Goal: Task Accomplishment & Management: Complete application form

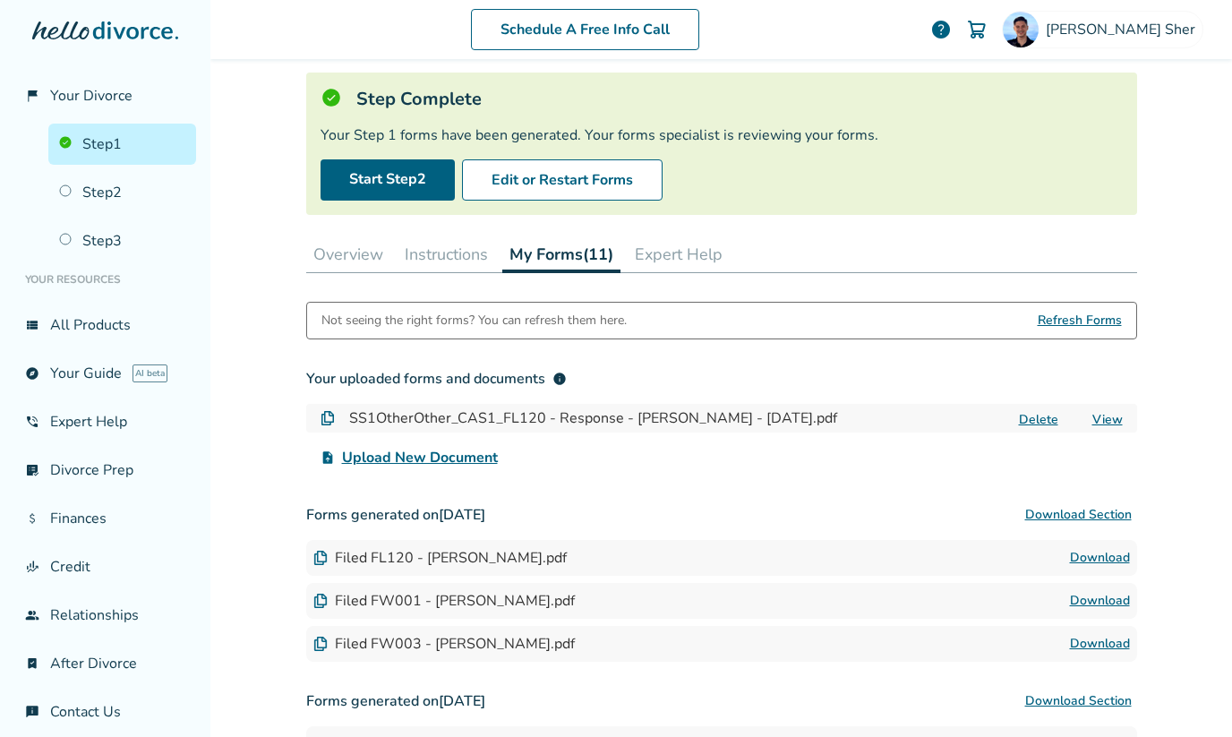
scroll to position [99, 0]
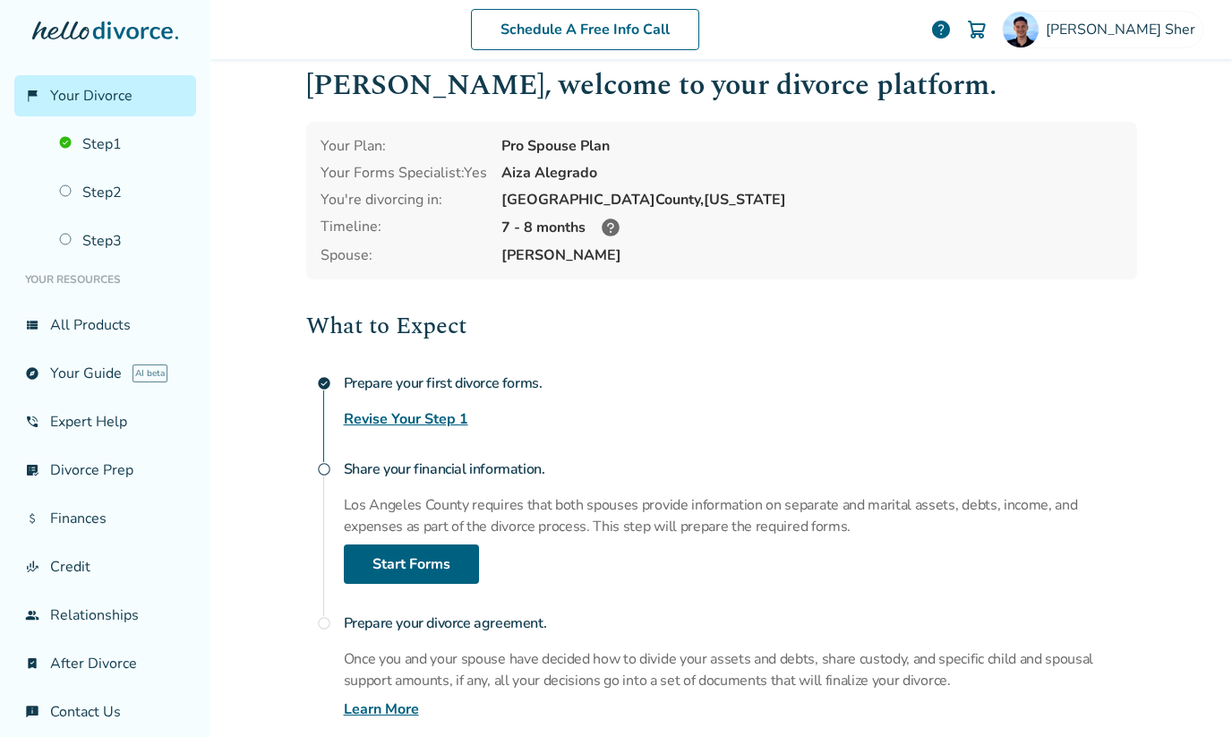
scroll to position [158, 0]
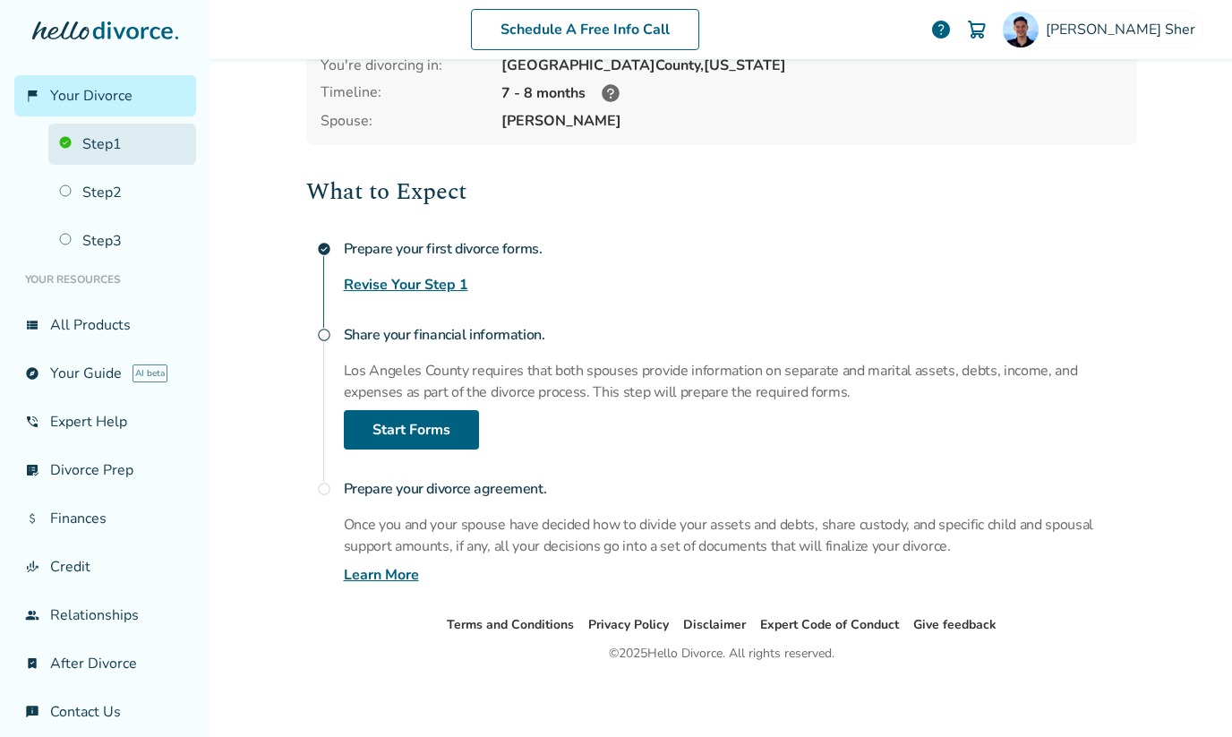
click at [159, 149] on link "Step 1" at bounding box center [122, 144] width 148 height 41
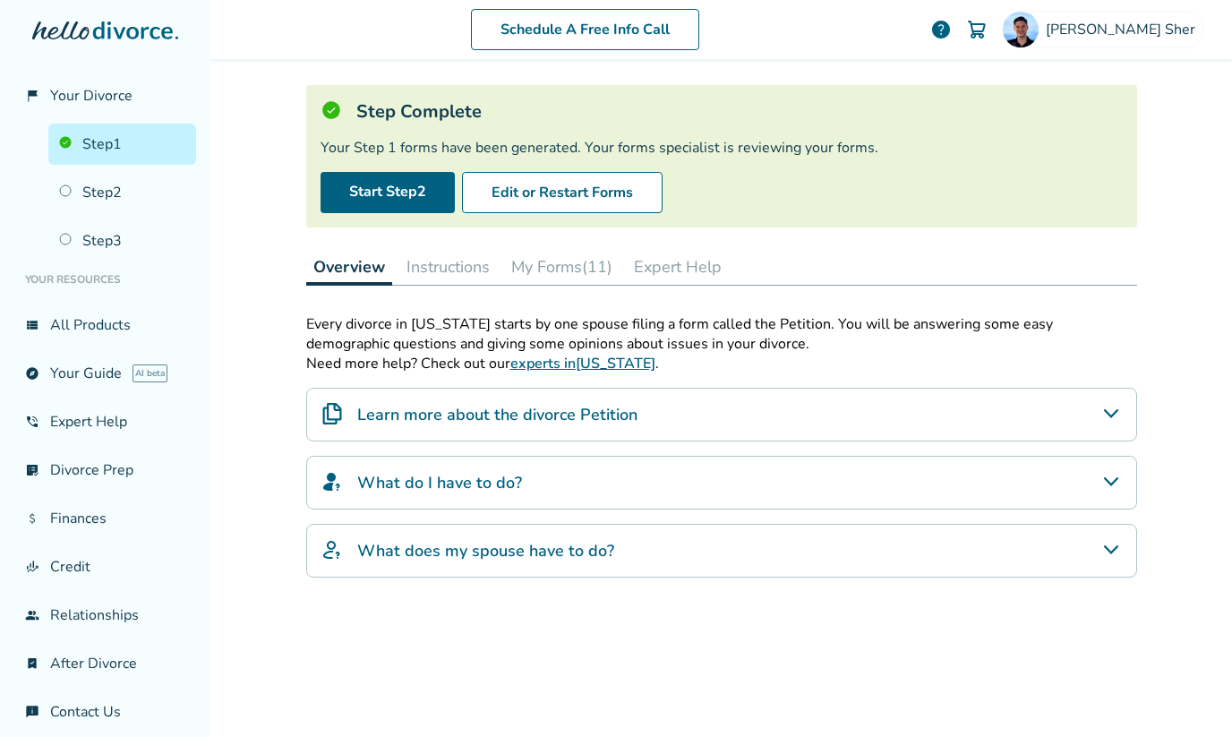
click at [489, 281] on button "Instructions" at bounding box center [448, 267] width 98 height 36
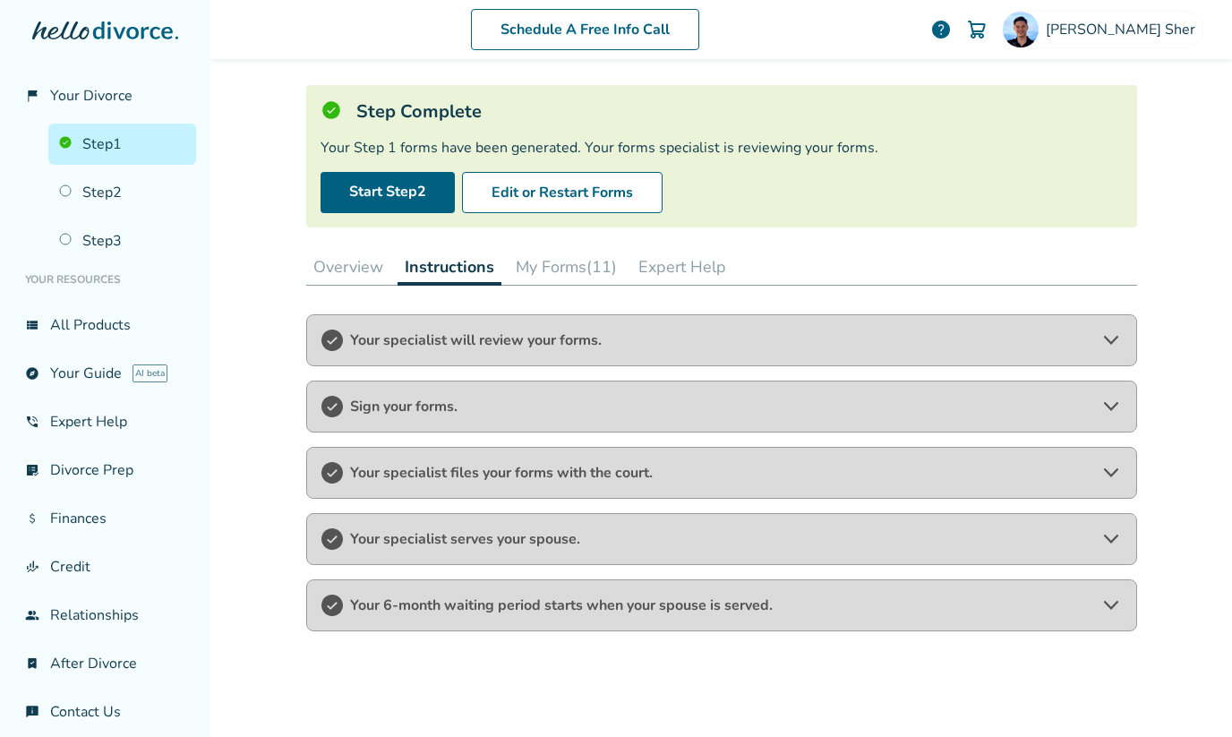
click at [518, 267] on button "My Forms (11)" at bounding box center [566, 267] width 115 height 36
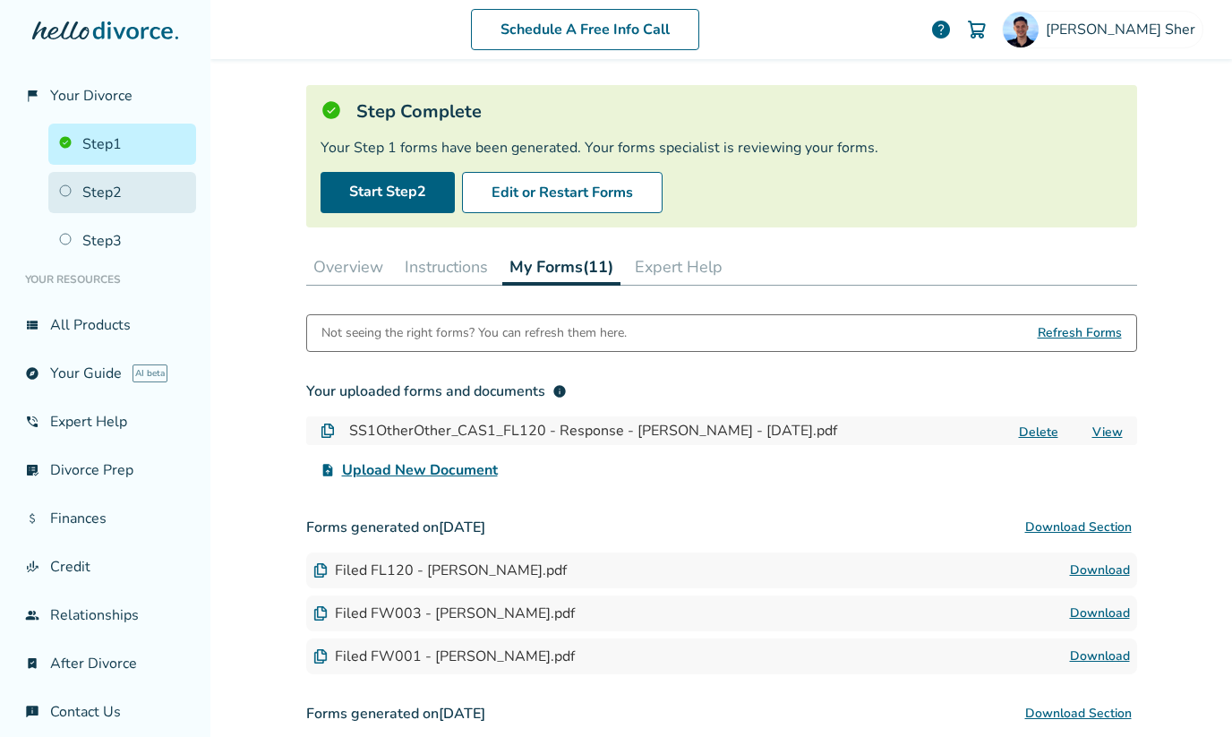
click at [163, 210] on link "Step 2" at bounding box center [122, 192] width 148 height 41
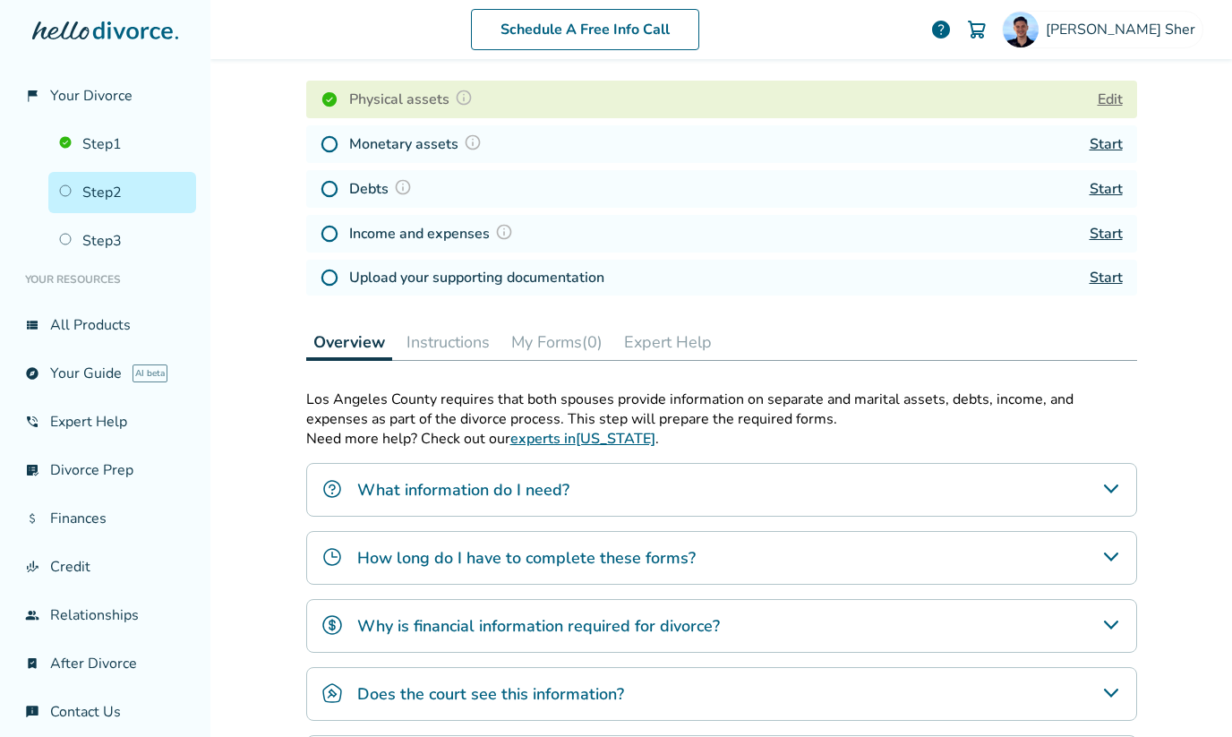
scroll to position [261, 0]
click at [478, 142] on img at bounding box center [473, 143] width 18 height 18
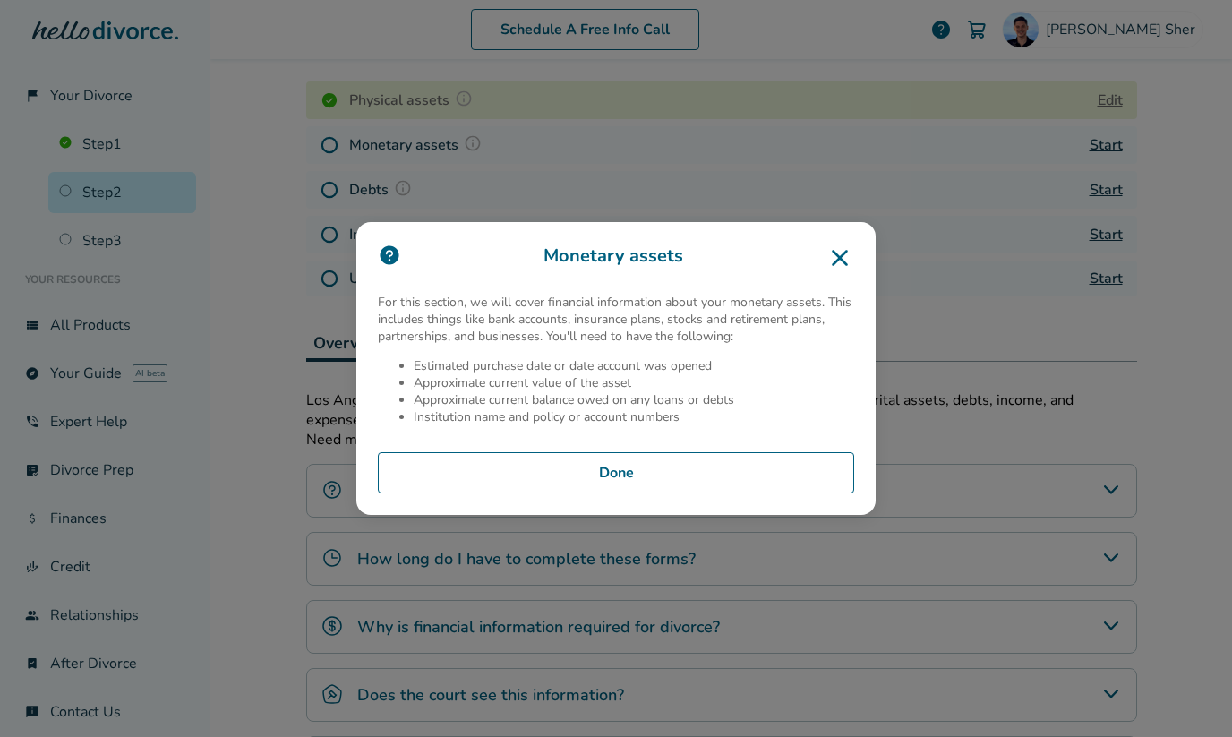
click at [840, 254] on icon at bounding box center [839, 258] width 29 height 29
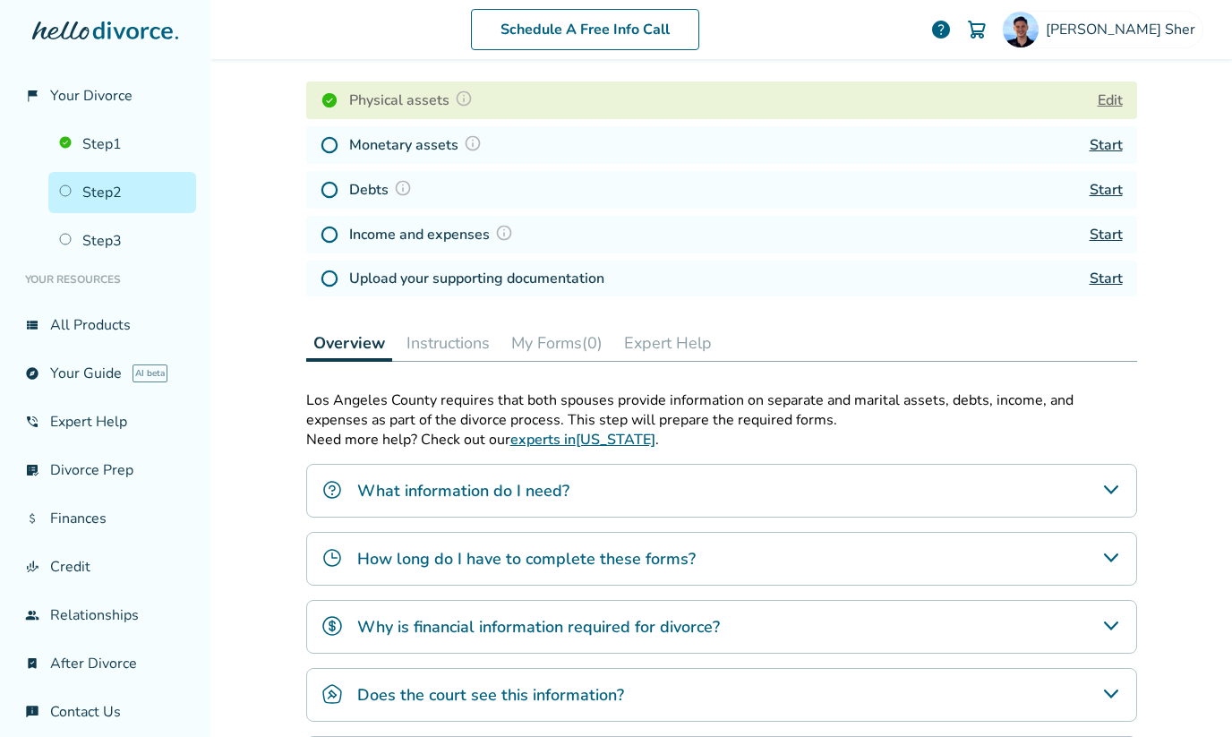
scroll to position [219, 0]
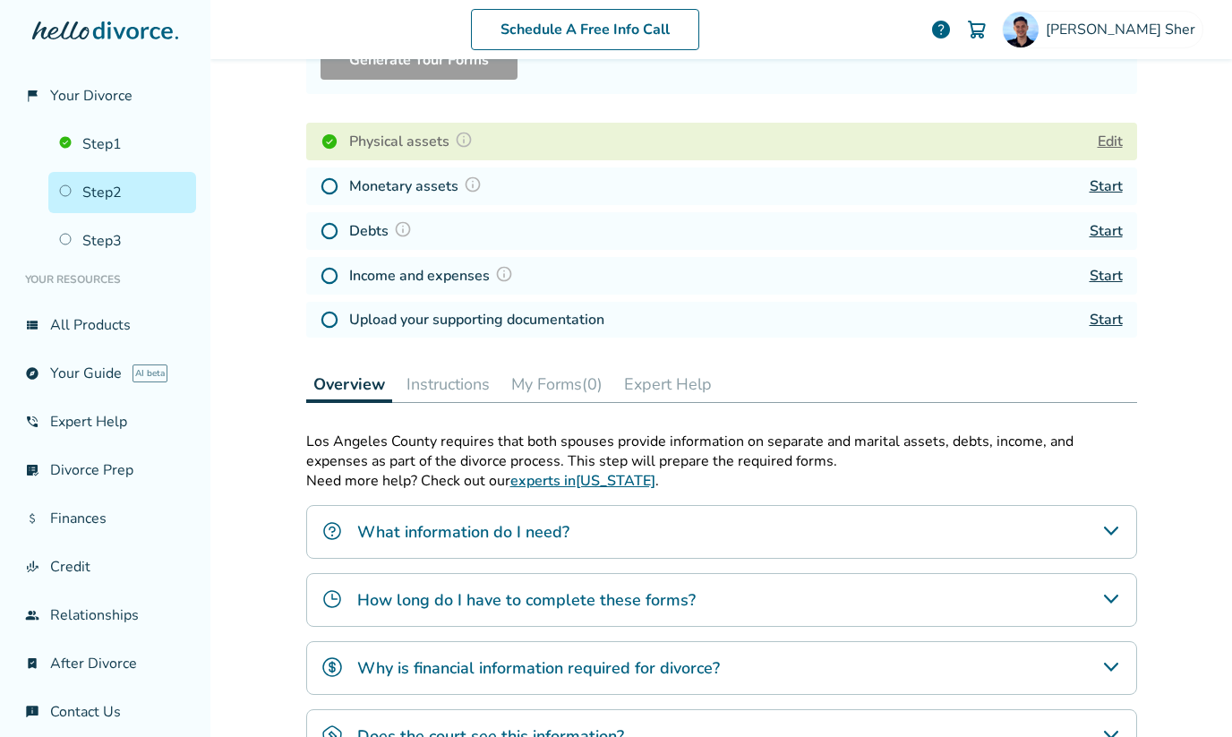
click at [1111, 181] on link "Start" at bounding box center [1106, 186] width 33 height 20
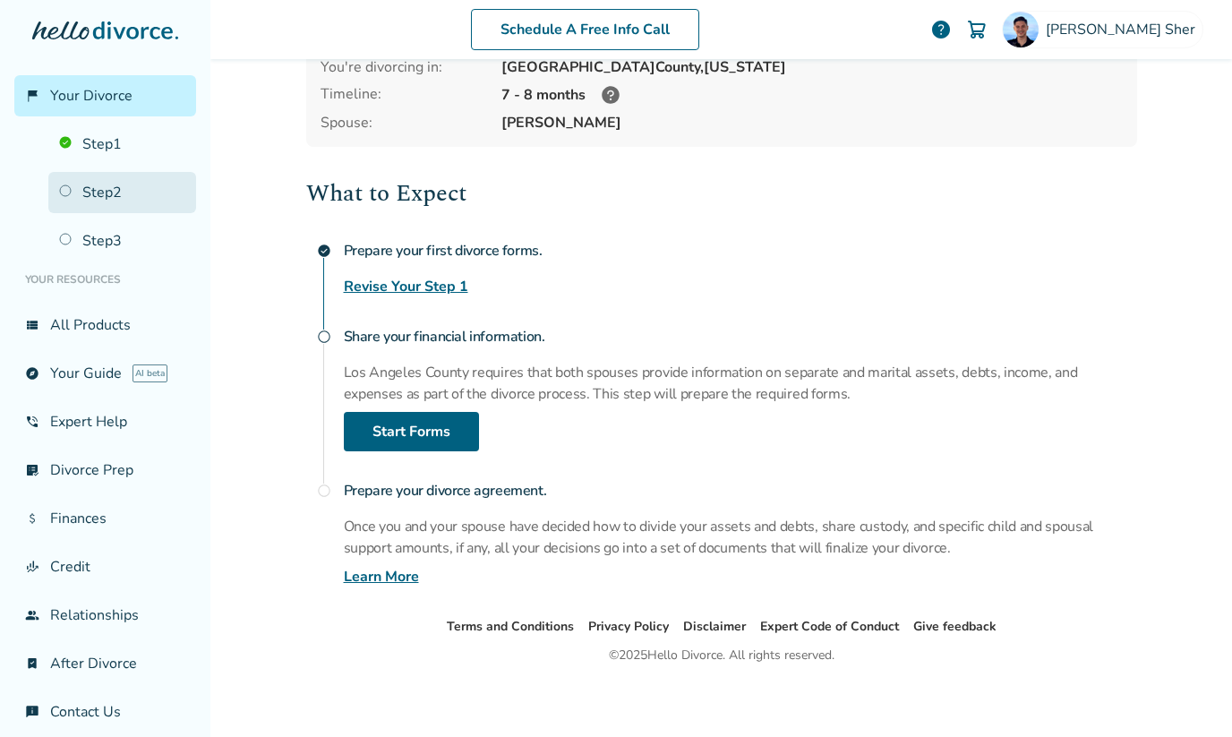
scroll to position [158, 0]
click at [163, 192] on link "Step 2" at bounding box center [122, 192] width 148 height 41
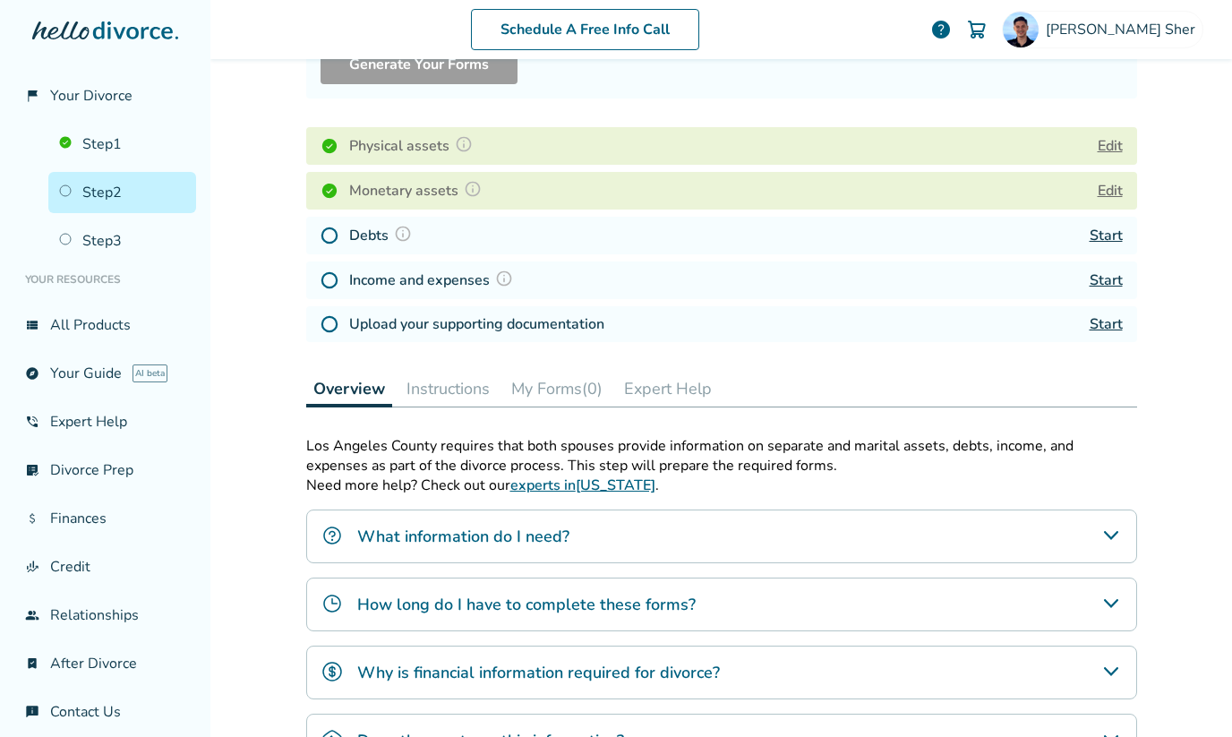
scroll to position [213, 0]
click at [397, 235] on img at bounding box center [403, 236] width 18 height 18
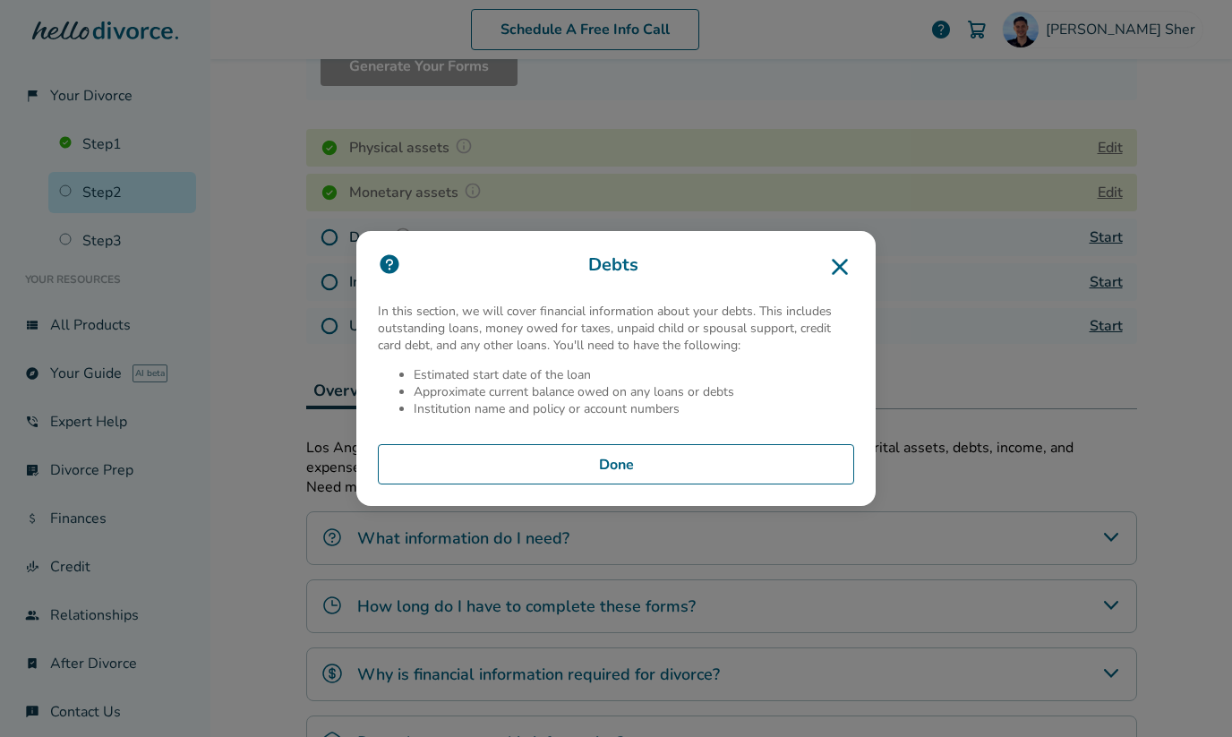
click at [573, 466] on button "Done" at bounding box center [616, 464] width 476 height 41
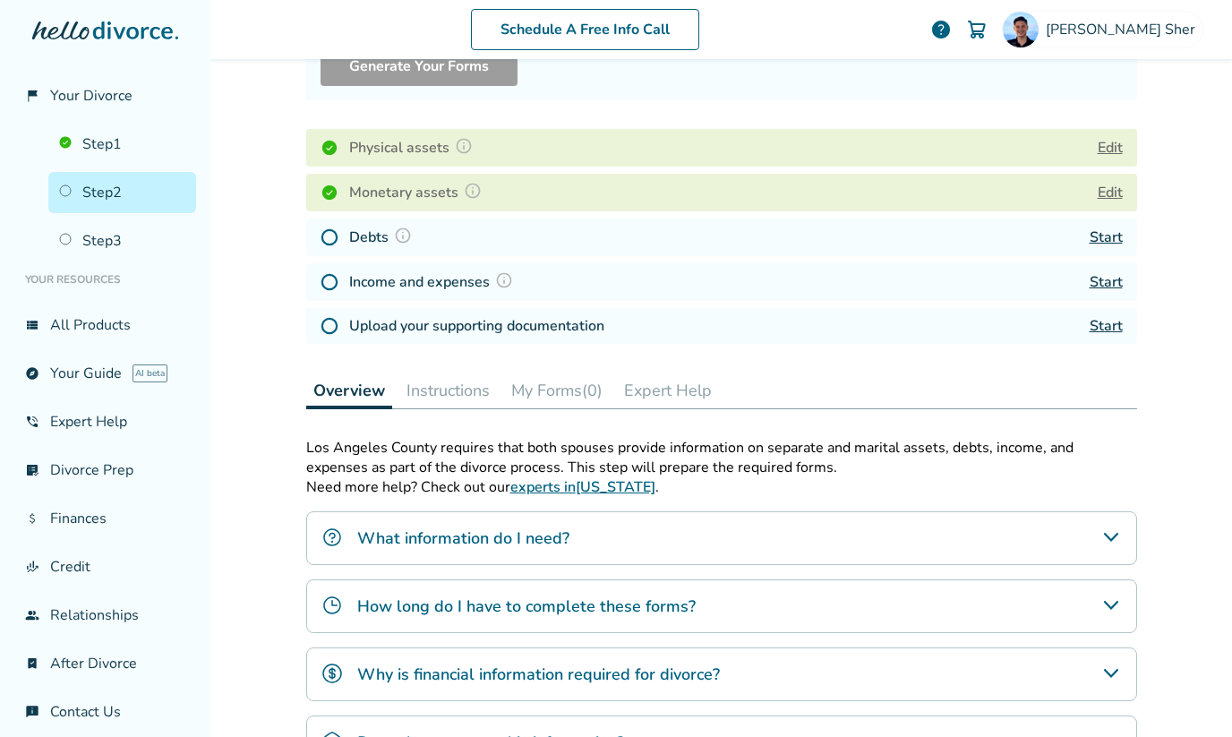
click at [1099, 240] on link "Start" at bounding box center [1106, 237] width 33 height 20
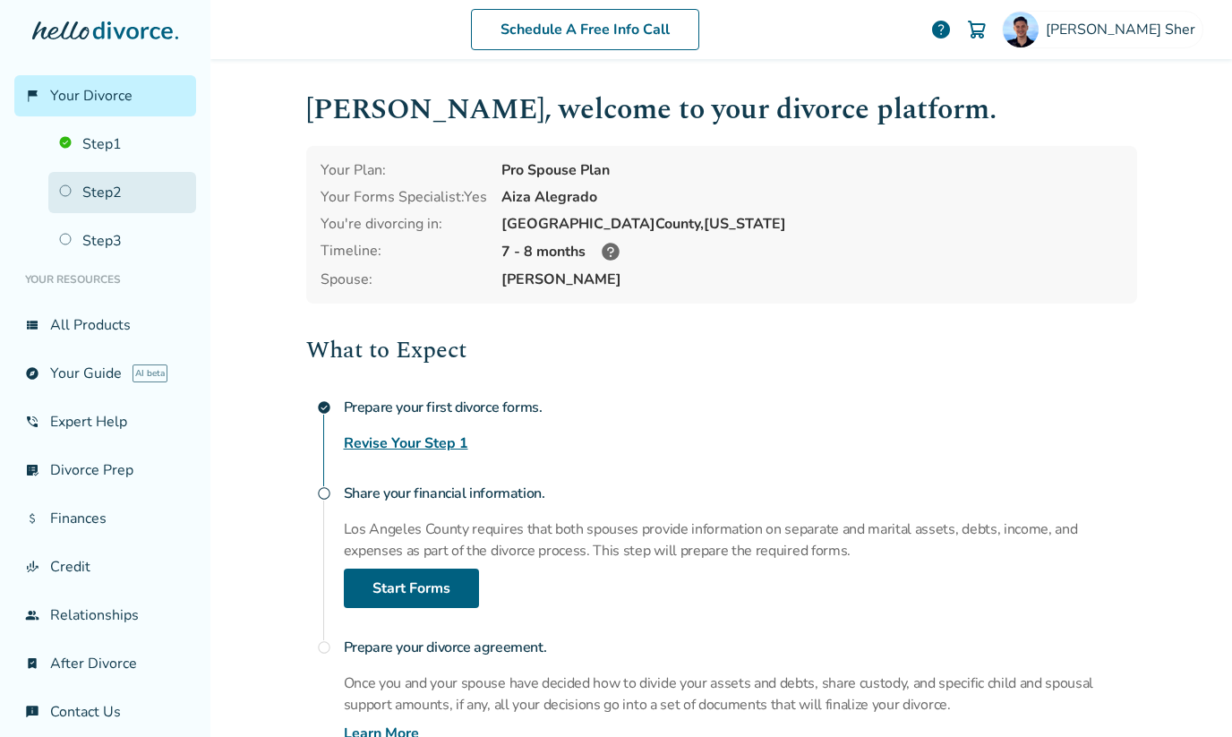
click at [171, 186] on link "Step 2" at bounding box center [122, 192] width 148 height 41
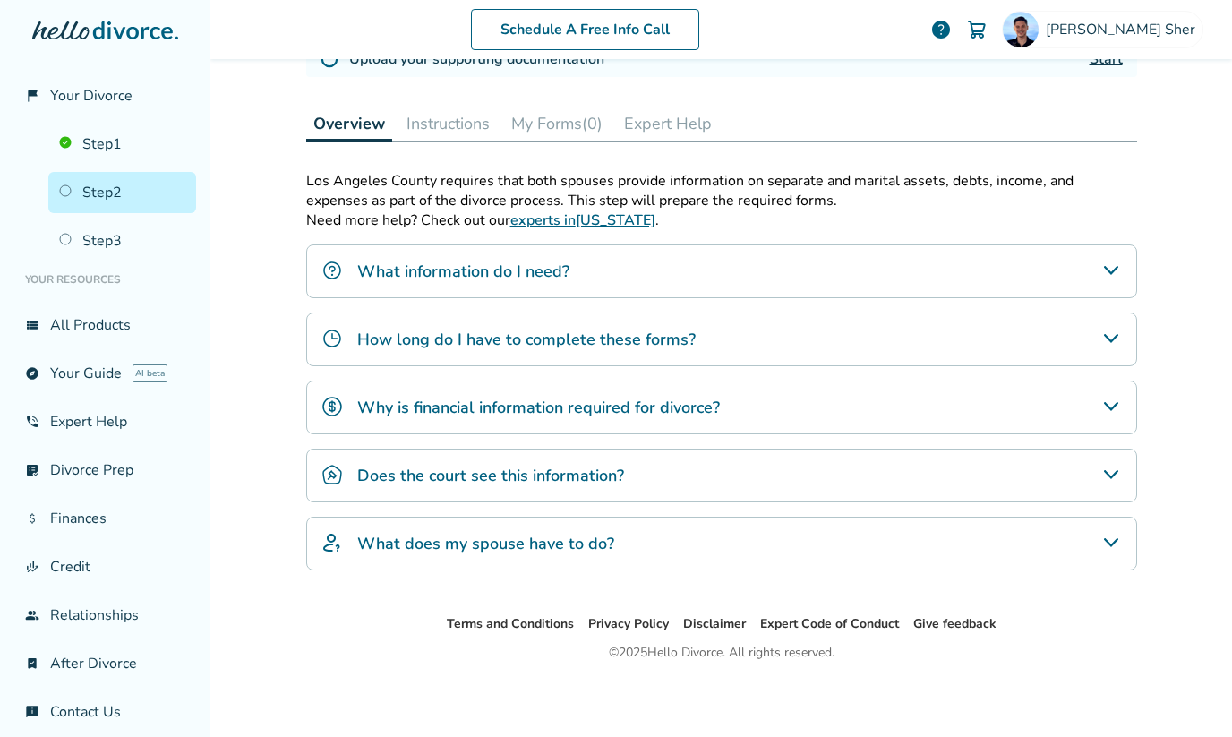
scroll to position [451, 0]
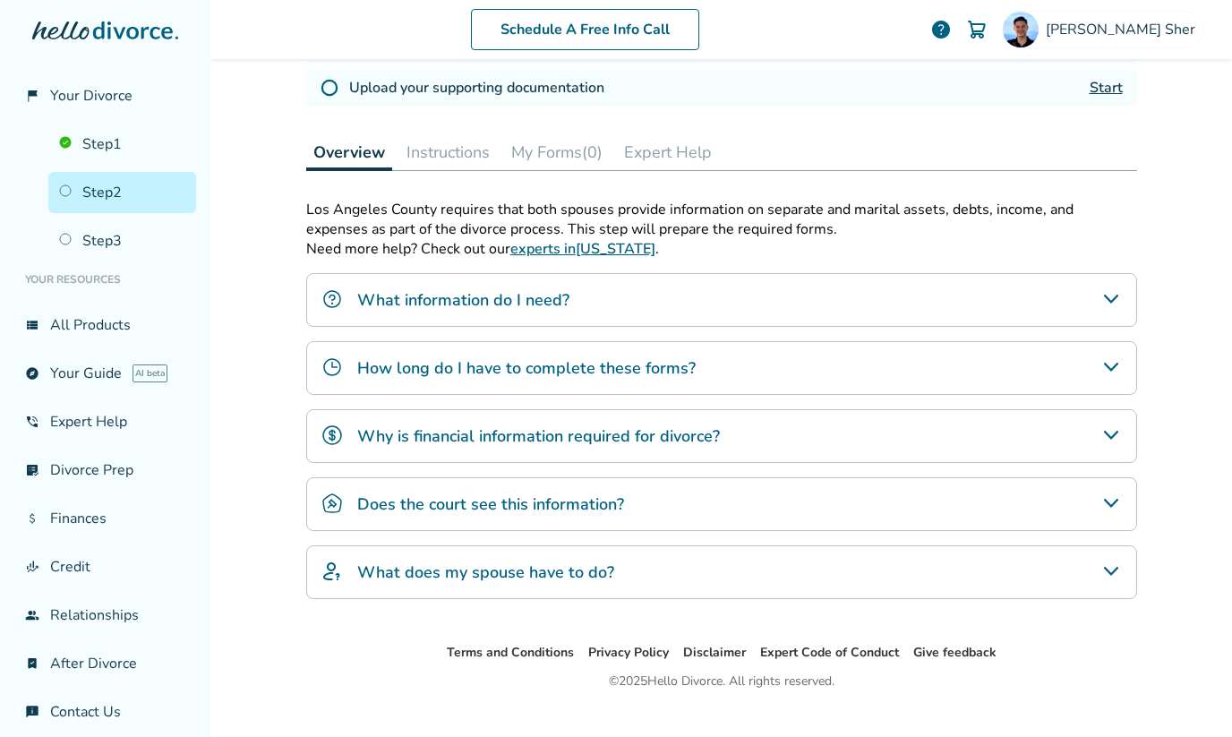
click at [451, 488] on div "Does the court see this information?" at bounding box center [721, 504] width 831 height 54
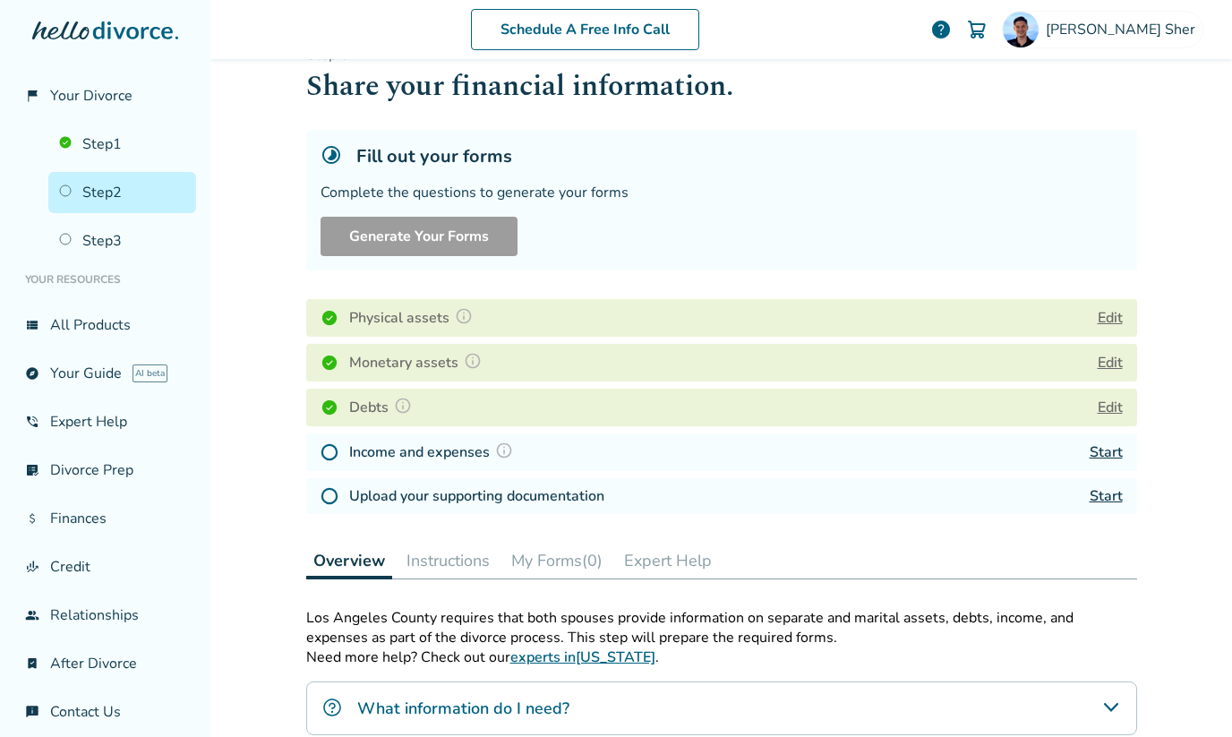
scroll to position [55, 0]
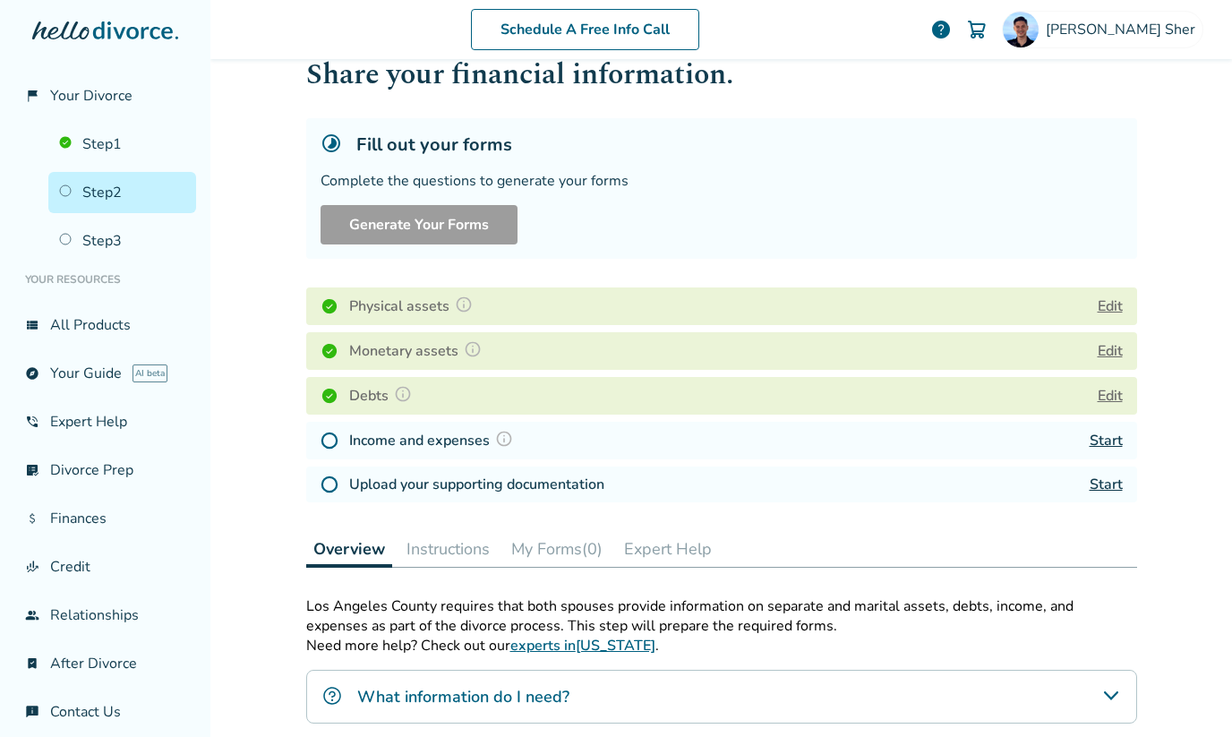
click at [504, 435] on img at bounding box center [504, 439] width 18 height 18
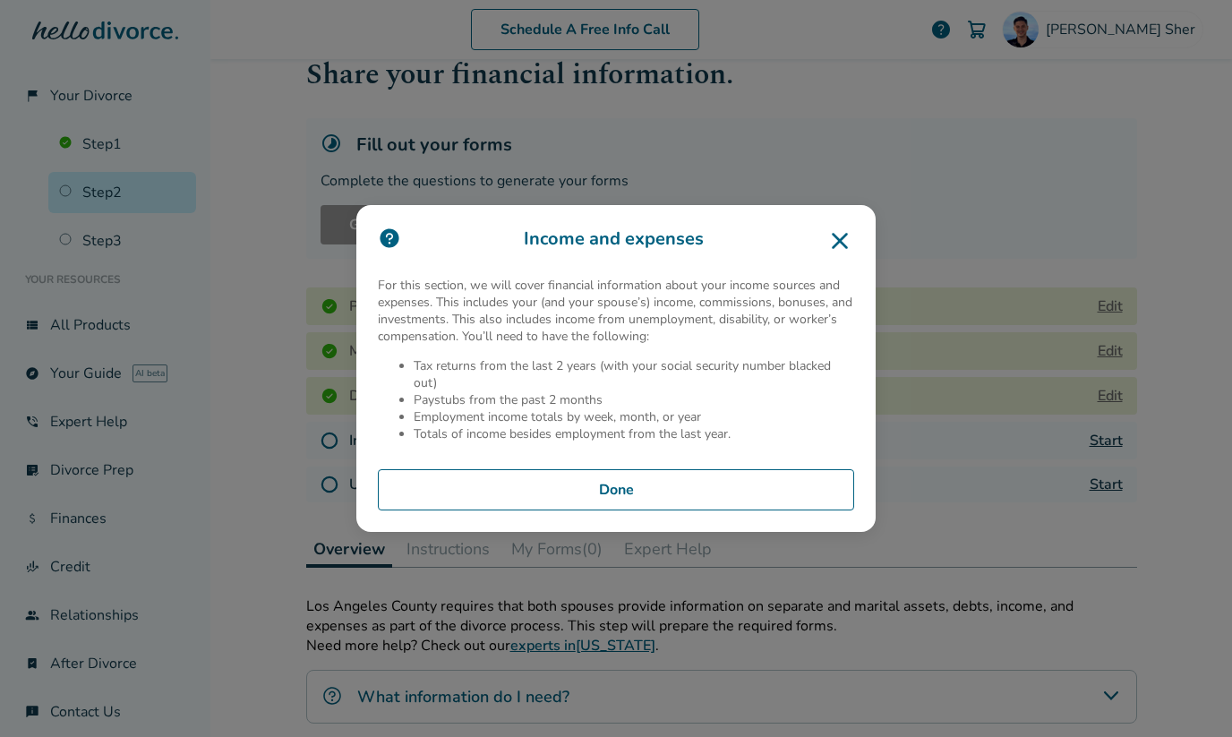
click at [465, 486] on button "Done" at bounding box center [616, 489] width 476 height 41
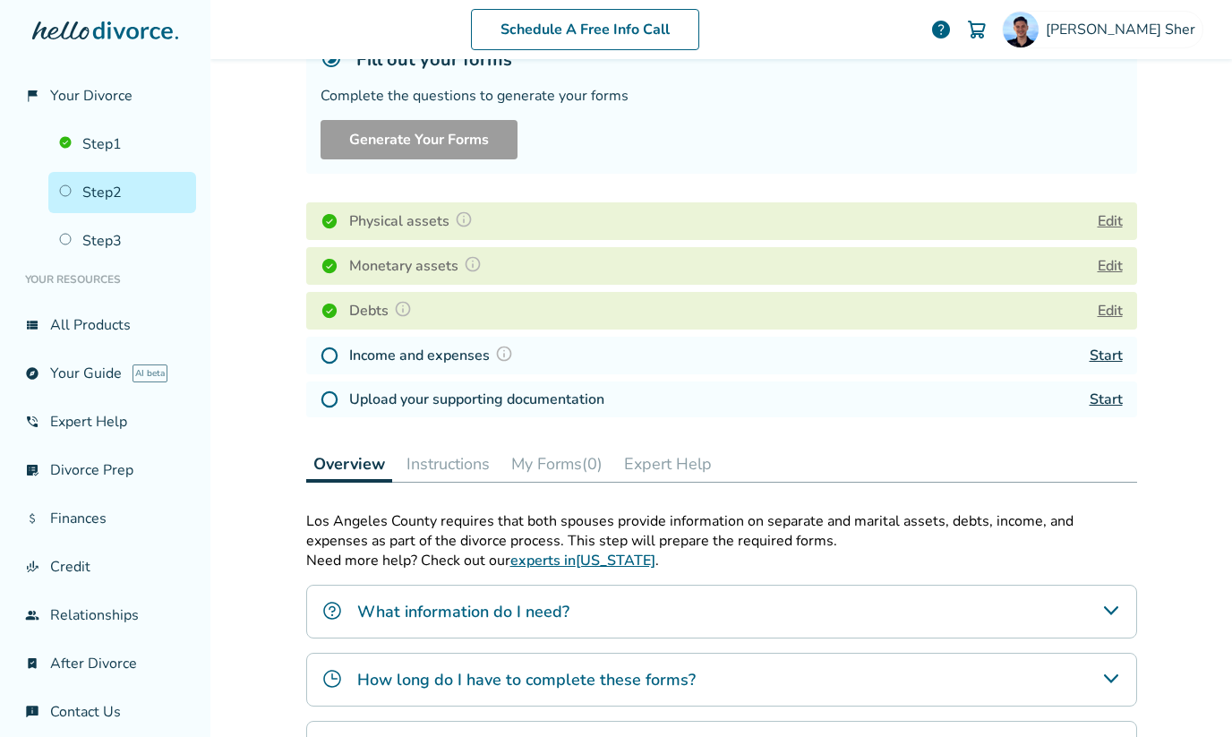
scroll to position [144, 0]
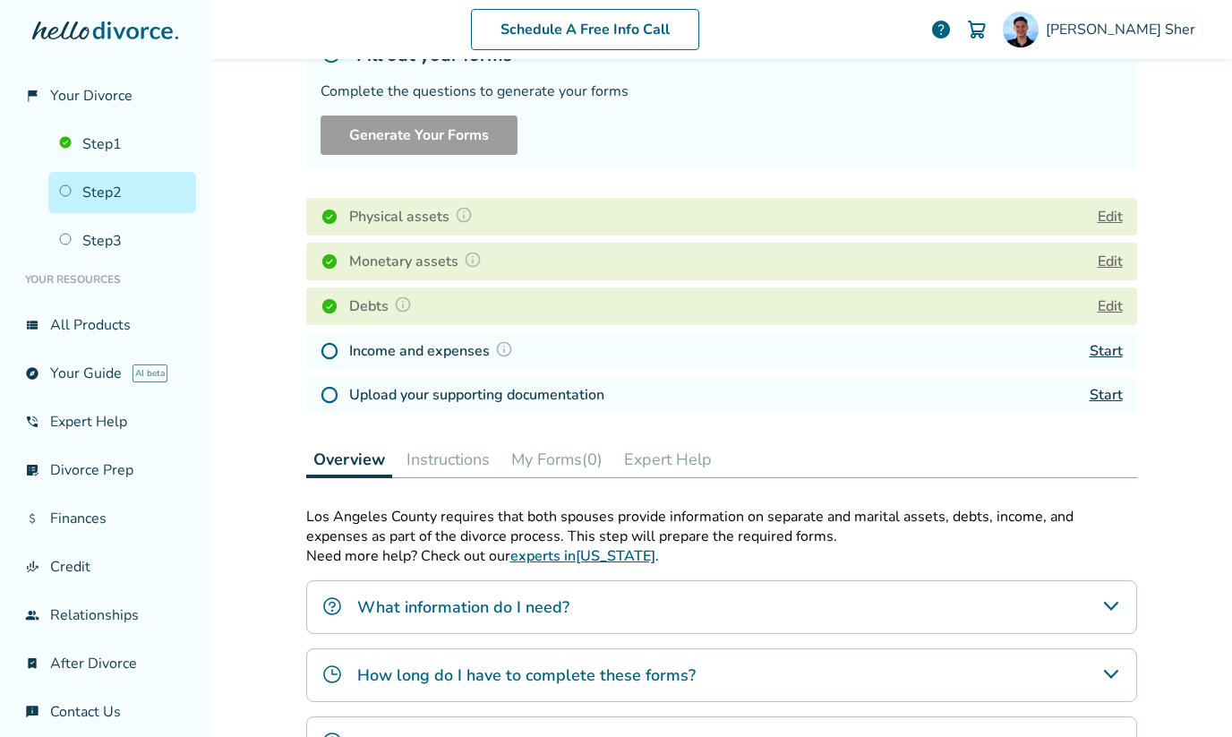
click at [1099, 347] on link "Start" at bounding box center [1106, 351] width 33 height 20
